Goal: Task Accomplishment & Management: Use online tool/utility

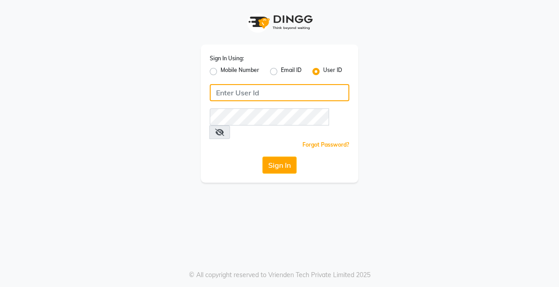
click at [252, 94] on input "Username" at bounding box center [279, 92] width 139 height 17
type input "ibw123"
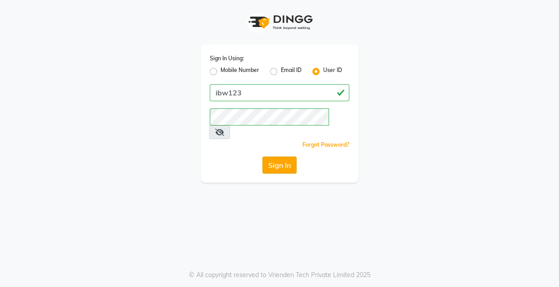
click at [292, 157] on button "Sign In" at bounding box center [279, 165] width 34 height 17
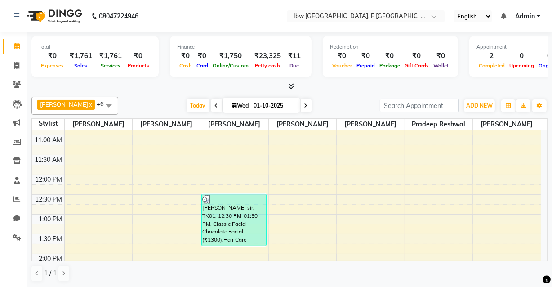
scroll to position [13, 0]
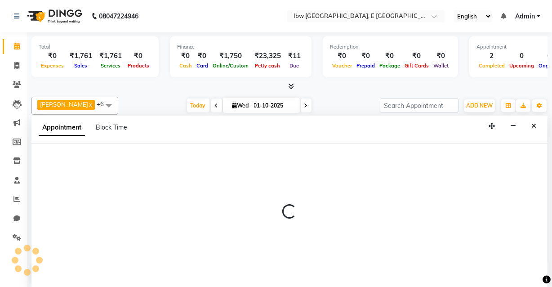
select select "89186"
select select "660"
select select "tentative"
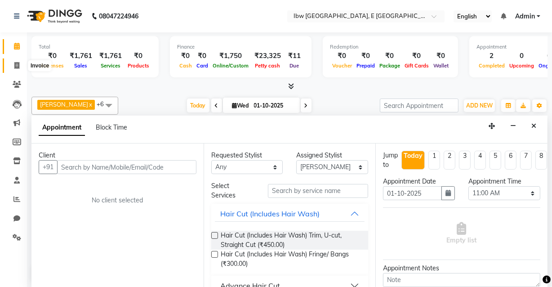
click at [17, 64] on icon at bounding box center [16, 65] width 5 height 7
select select "service"
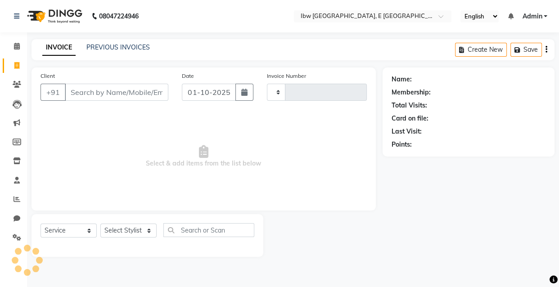
type input "0123"
select select "8549"
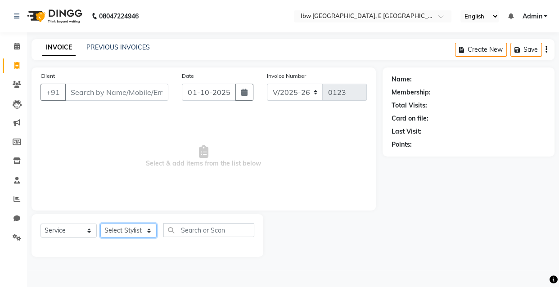
click at [134, 231] on select "Select Stylist [PERSON_NAME] [PERSON_NAME] Manager mukesh sen Pradeep reshwal […" at bounding box center [128, 231] width 56 height 14
select select "89193"
click at [100, 224] on select "Select Stylist [PERSON_NAME] [PERSON_NAME] Manager mukesh sen Pradeep reshwal […" at bounding box center [128, 231] width 56 height 14
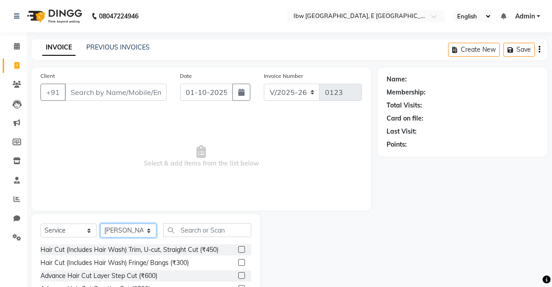
scroll to position [40, 0]
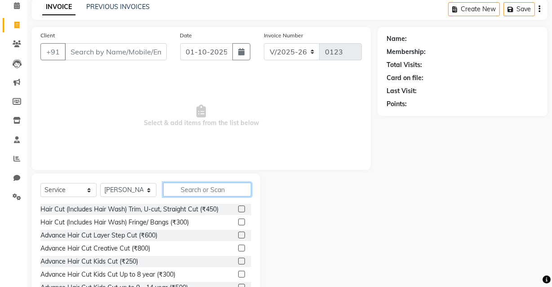
click at [188, 190] on input "text" at bounding box center [207, 190] width 88 height 14
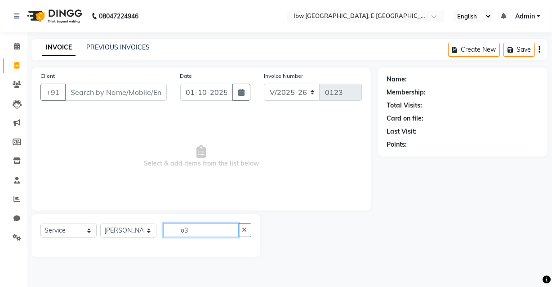
scroll to position [0, 0]
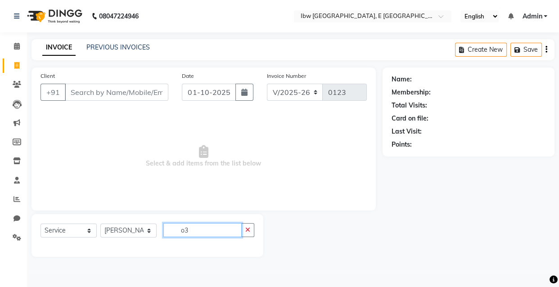
type input "o"
type input "O"
type input "facial 3000"
click at [246, 230] on icon "button" at bounding box center [247, 230] width 5 height 6
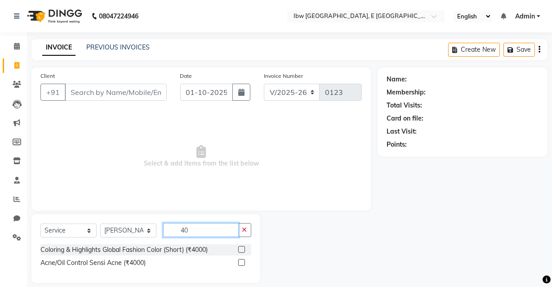
type input "4"
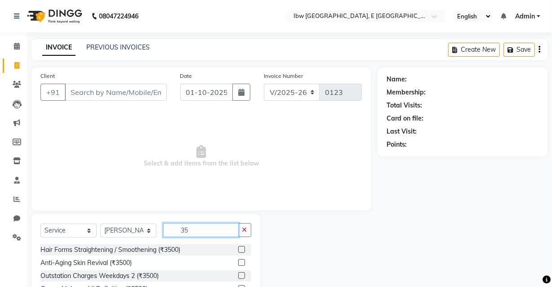
type input "3"
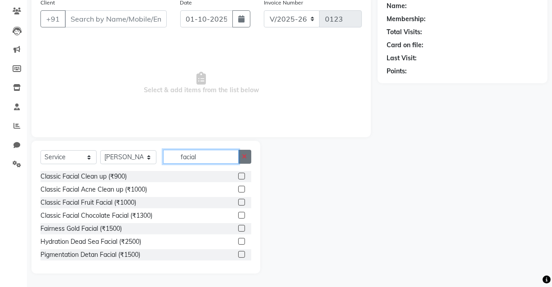
type input "facial"
click at [245, 155] on icon "button" at bounding box center [244, 156] width 5 height 6
